Goal: Information Seeking & Learning: Check status

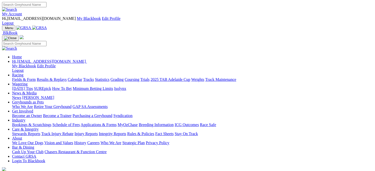
click at [23, 73] on link "Racing" at bounding box center [17, 75] width 11 height 4
drag, startPoint x: 0, startPoint y: 0, endPoint x: 85, endPoint y: 20, distance: 87.2
click at [23, 73] on link "Racing" at bounding box center [17, 75] width 11 height 4
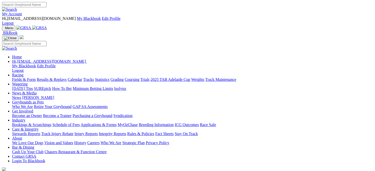
click at [23, 73] on link "Racing" at bounding box center [17, 75] width 11 height 4
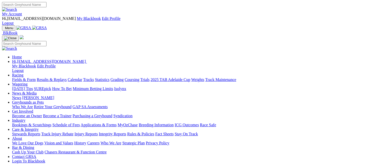
click at [67, 78] on link "Results & Replays" at bounding box center [52, 80] width 30 height 4
